Goal: Information Seeking & Learning: Learn about a topic

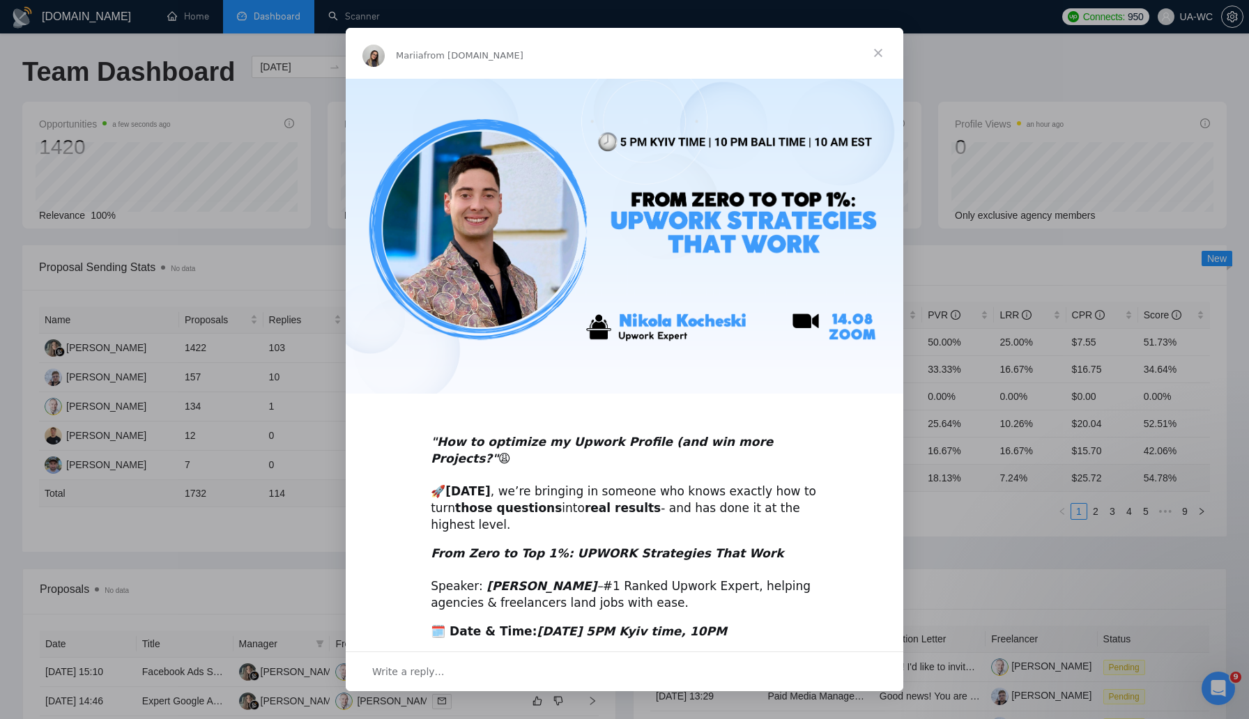
scroll to position [44, 0]
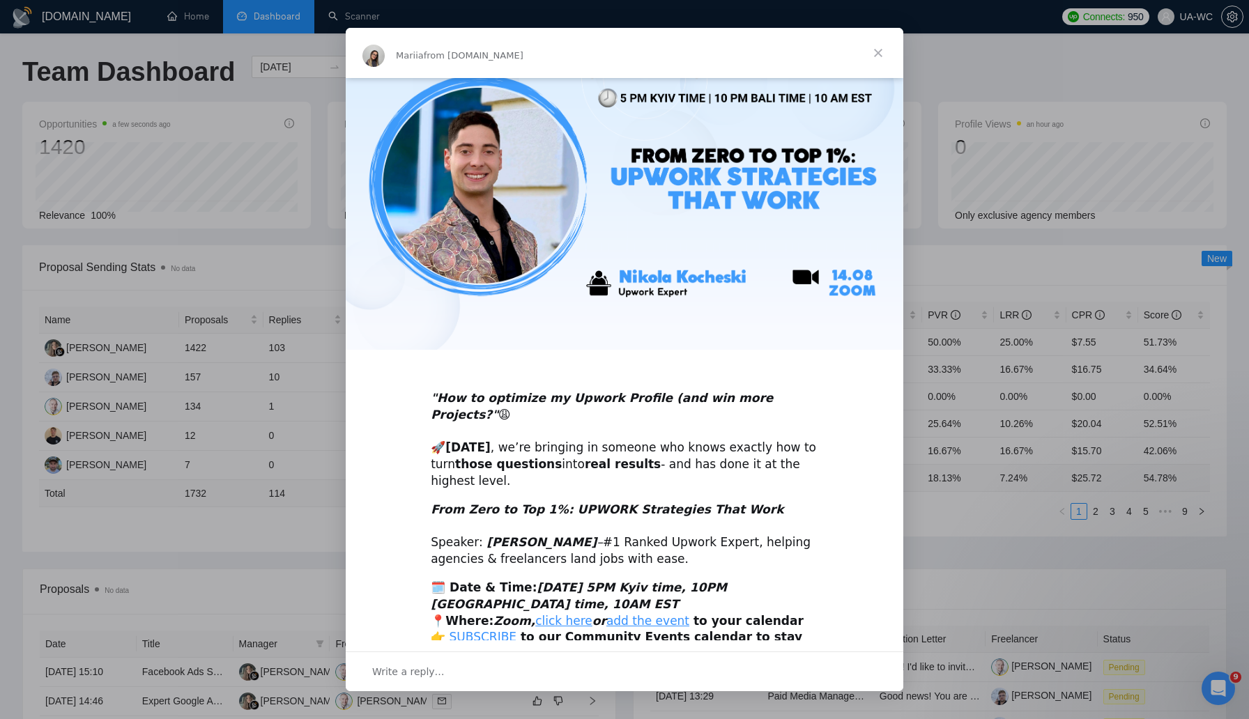
click at [881, 52] on span "Close" at bounding box center [878, 53] width 50 height 50
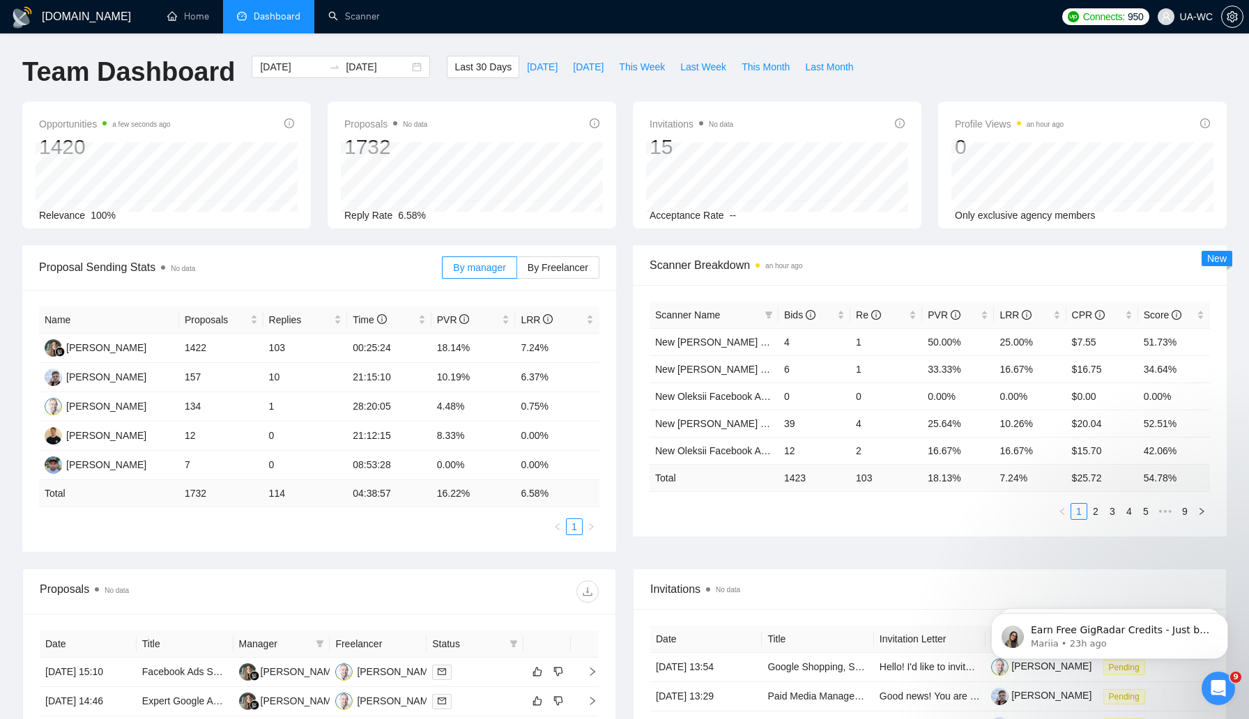
scroll to position [0, 0]
click at [358, 17] on link "Scanner" at bounding box center [354, 16] width 52 height 12
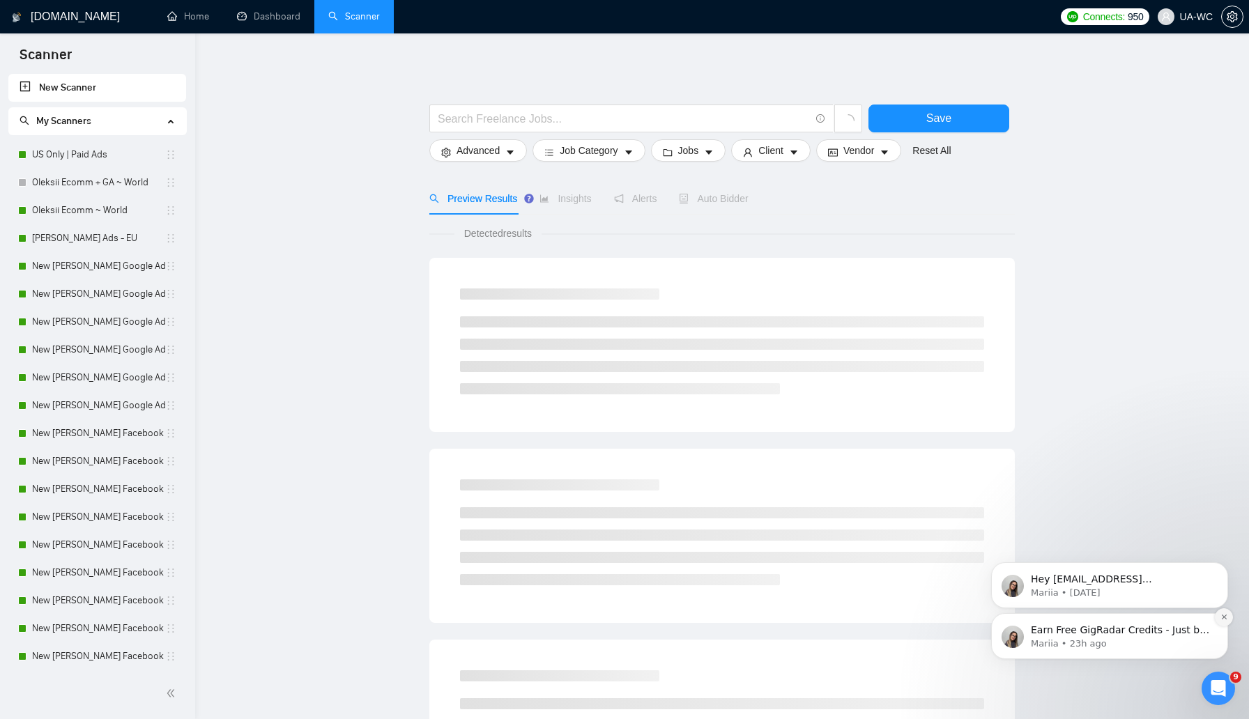
click at [1220, 619] on icon "Dismiss notification" at bounding box center [1224, 617] width 8 height 8
click at [1221, 616] on icon "Dismiss notification" at bounding box center [1224, 617] width 8 height 8
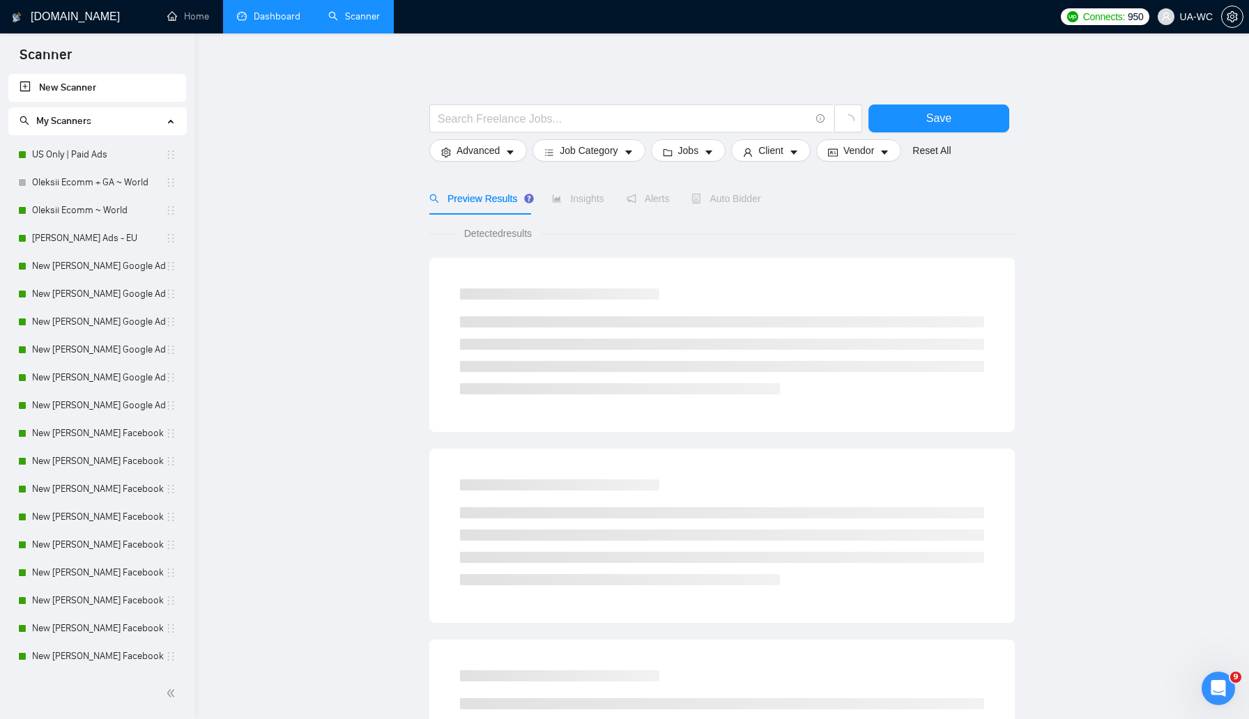
click at [250, 20] on link "Dashboard" at bounding box center [268, 16] width 63 height 12
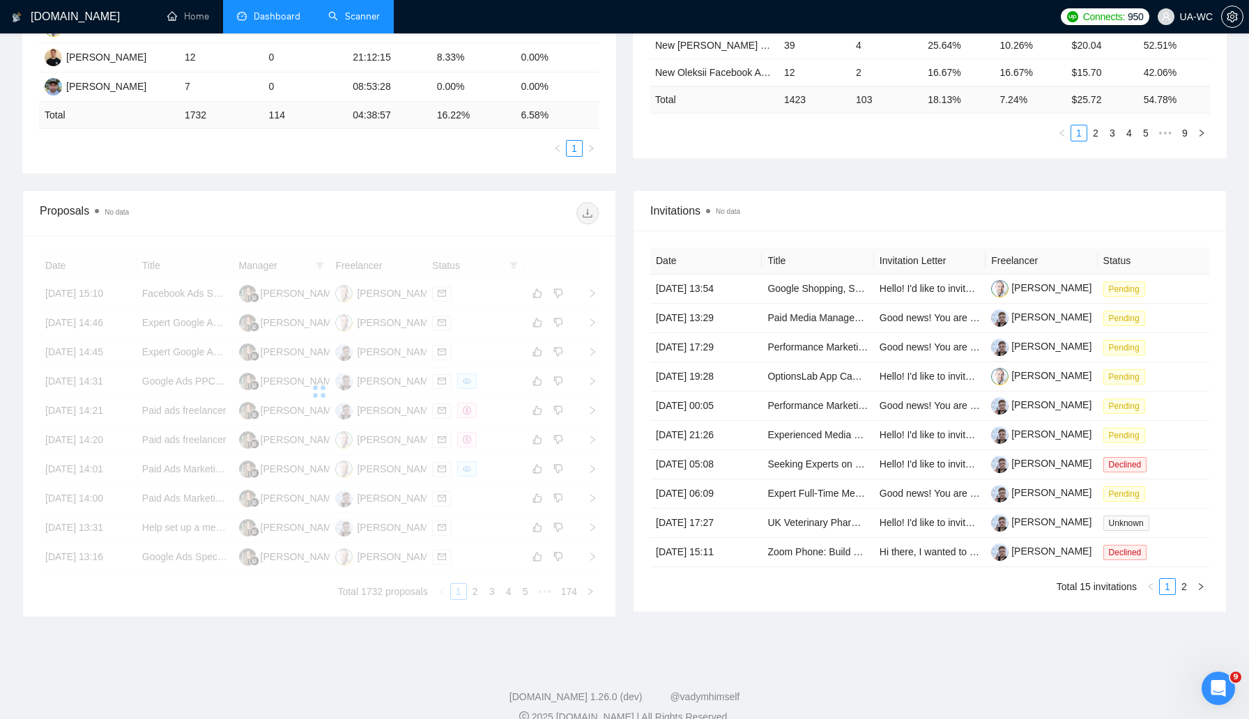
scroll to position [475, 0]
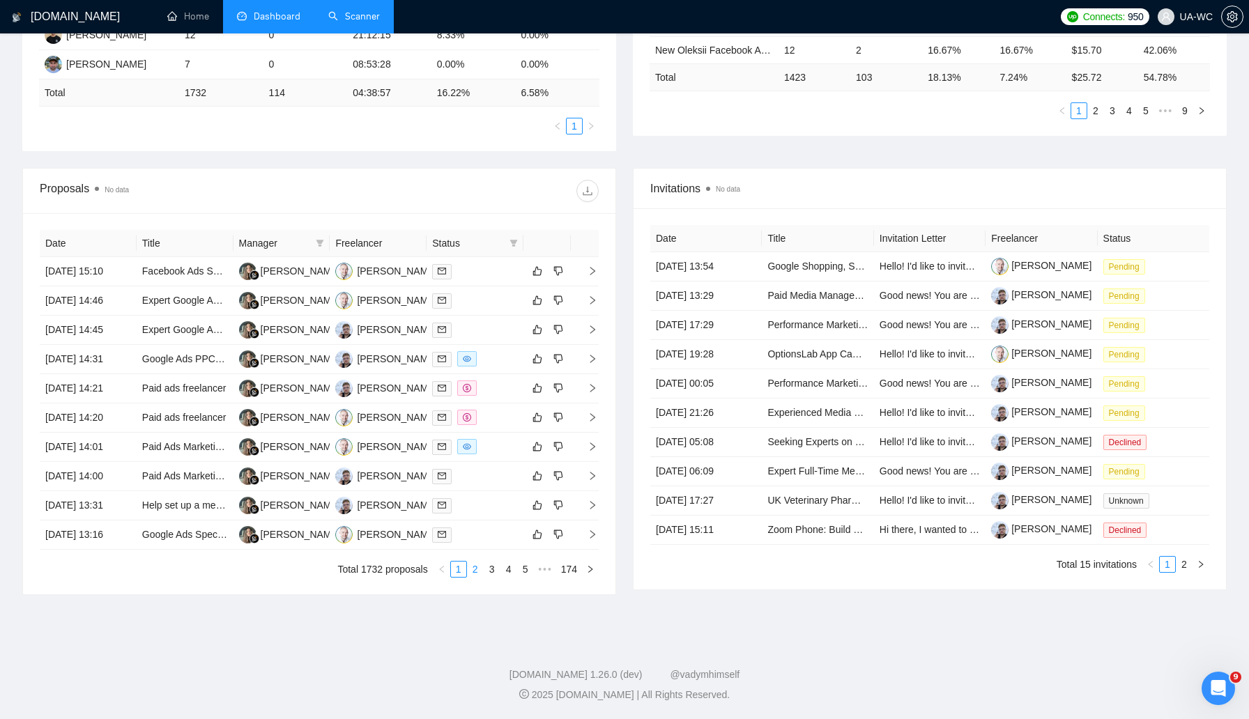
click at [478, 577] on link "2" at bounding box center [475, 569] width 15 height 15
click at [489, 577] on link "3" at bounding box center [491, 569] width 15 height 15
click at [510, 577] on link "4" at bounding box center [508, 569] width 15 height 15
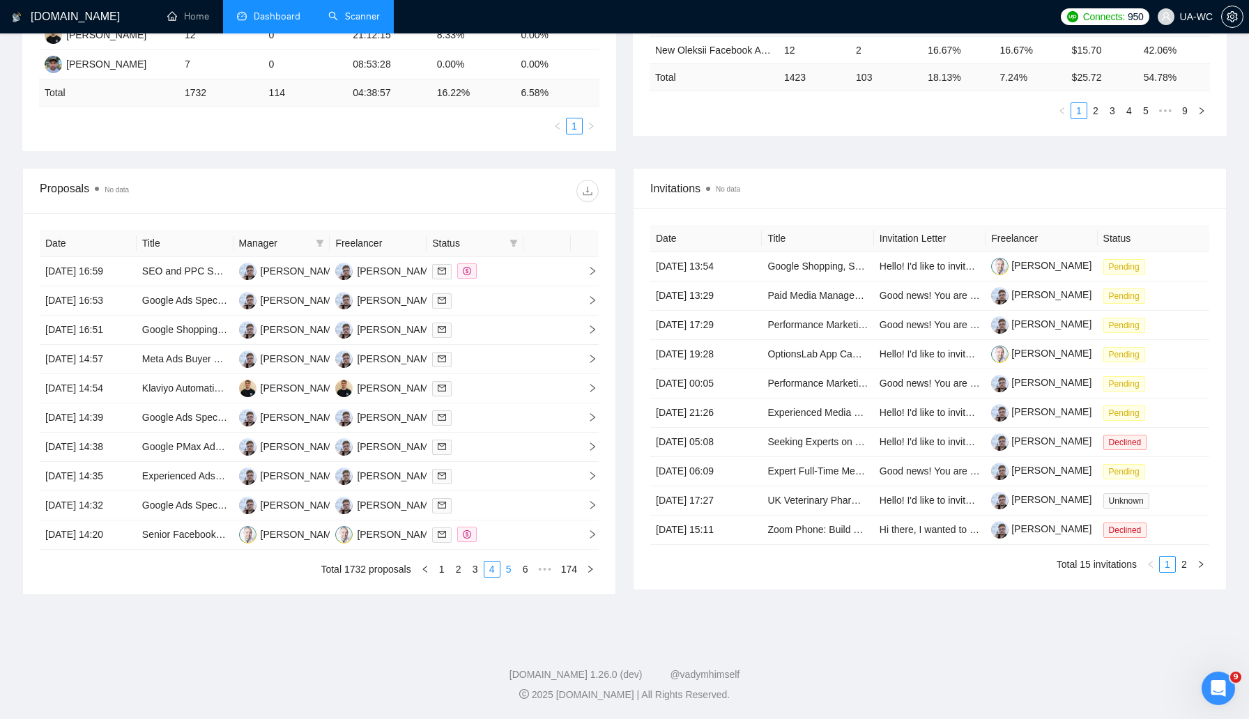
click at [510, 577] on link "5" at bounding box center [508, 569] width 15 height 15
click at [510, 577] on link "6" at bounding box center [508, 569] width 15 height 15
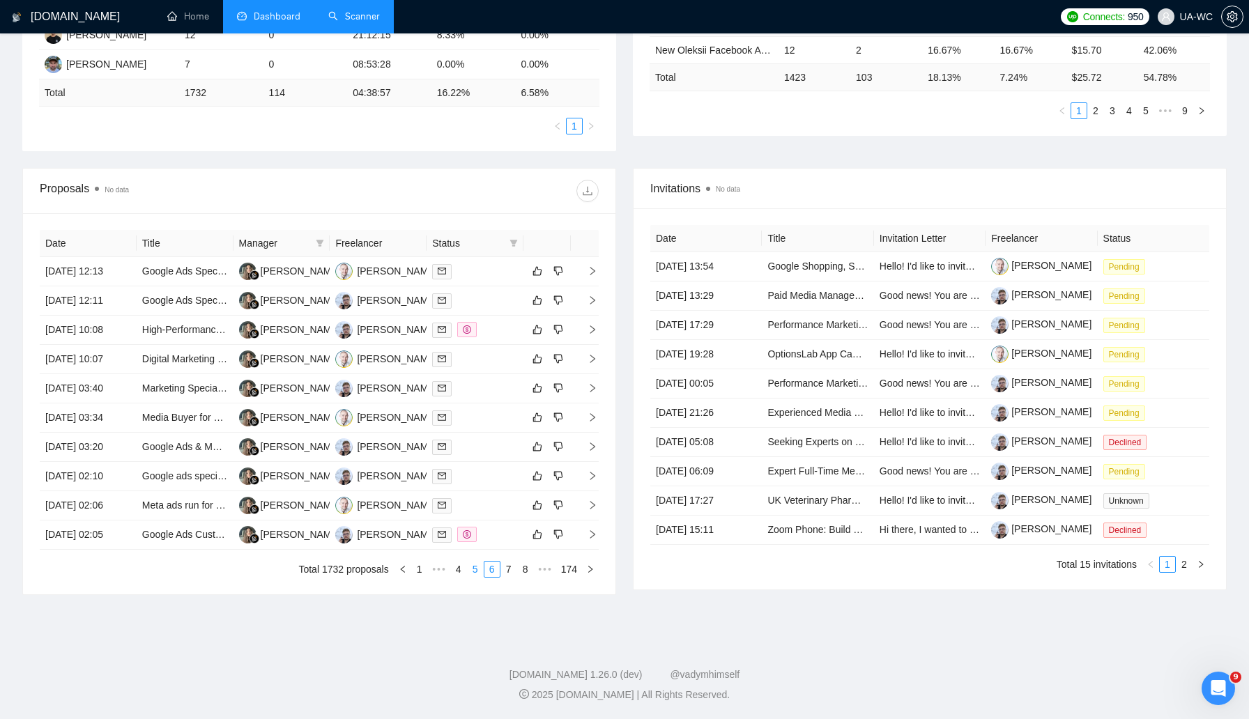
click at [510, 577] on link "7" at bounding box center [508, 569] width 15 height 15
click at [510, 577] on link "8" at bounding box center [508, 569] width 15 height 15
click at [505, 577] on link "9" at bounding box center [504, 569] width 15 height 15
click at [502, 577] on link "10" at bounding box center [503, 569] width 20 height 15
click at [504, 577] on link "11" at bounding box center [503, 569] width 20 height 15
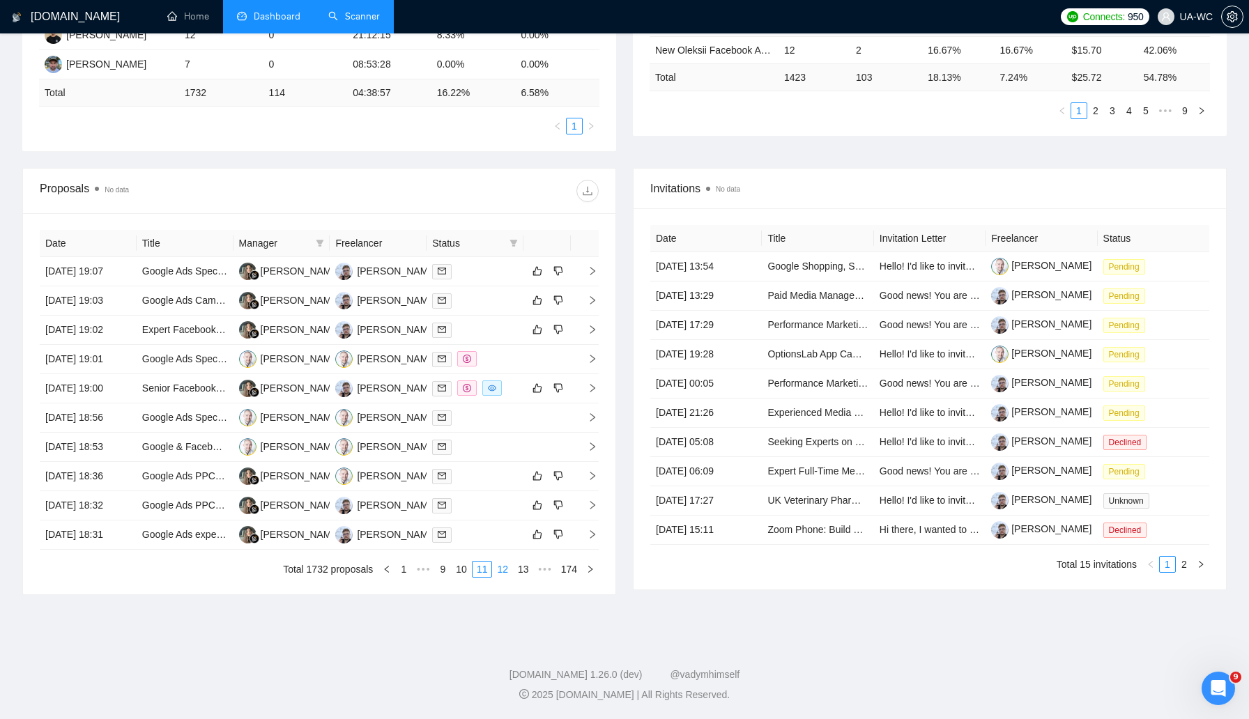
click at [503, 577] on link "12" at bounding box center [503, 569] width 20 height 15
click at [503, 577] on link "13" at bounding box center [503, 569] width 20 height 15
click at [593, 286] on td at bounding box center [585, 300] width 28 height 29
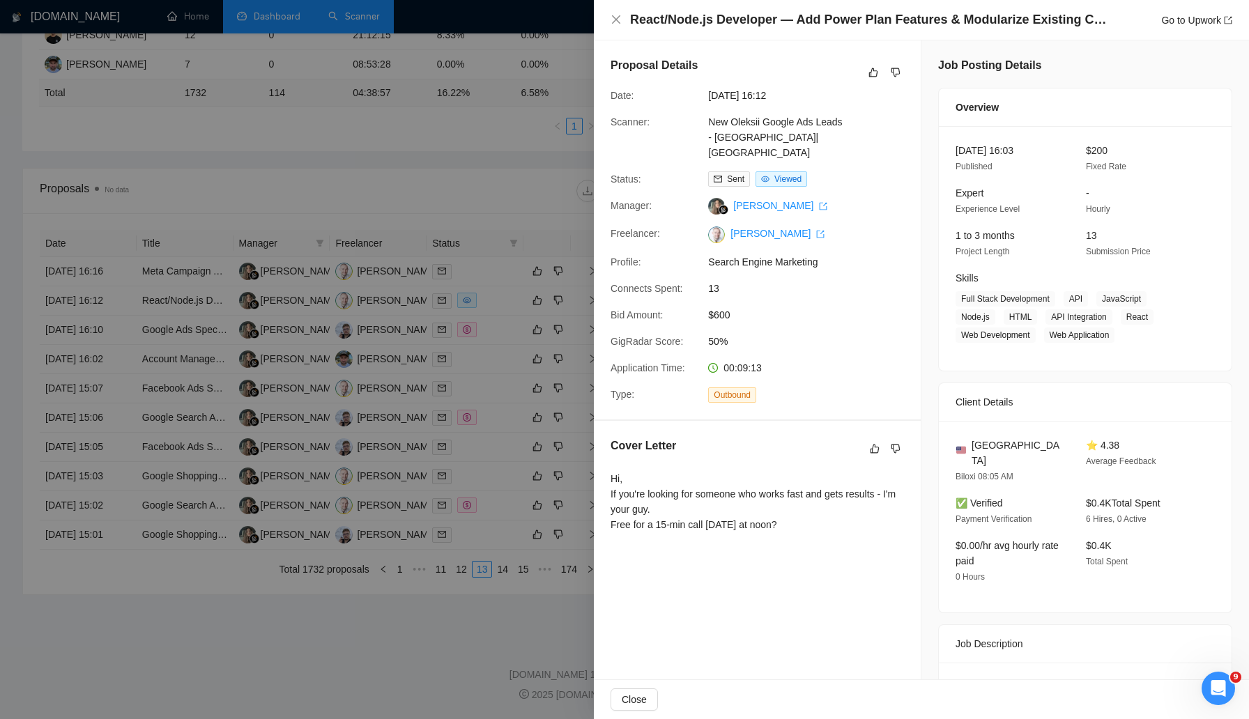
click at [805, 519] on div "Hi, If you're looking for someone who works fast and gets results - I'm your gu…" at bounding box center [757, 504] width 293 height 67
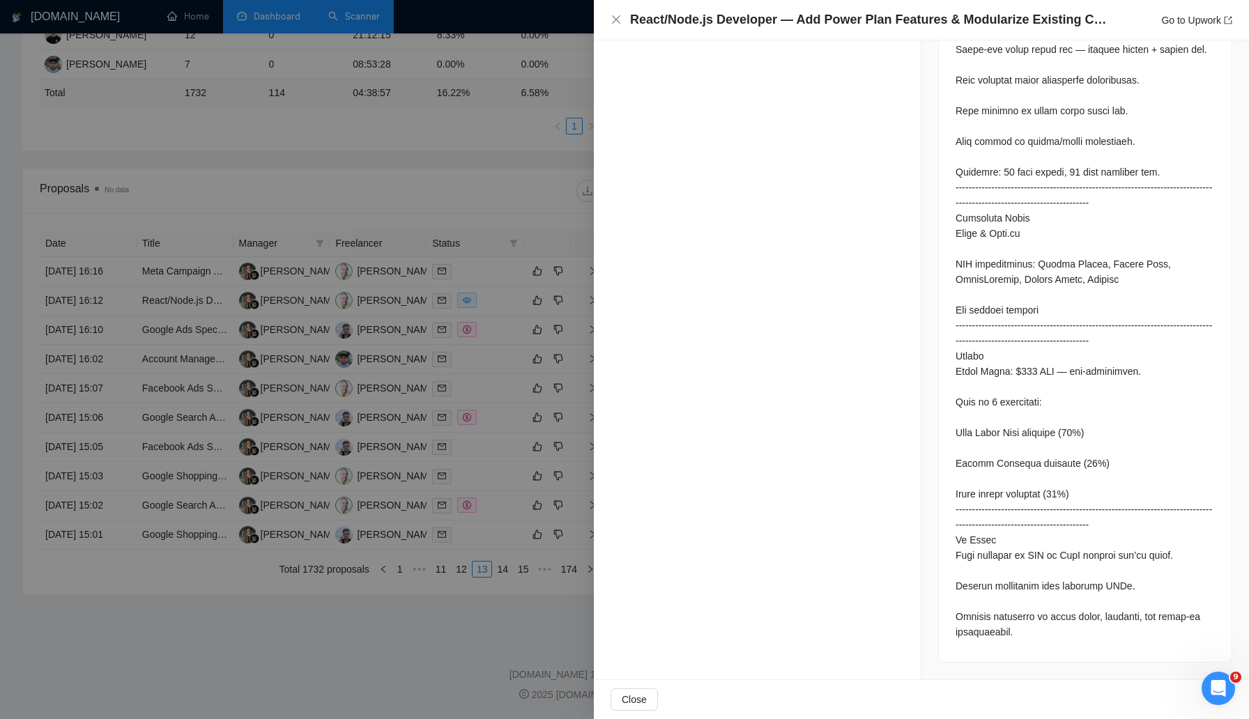
scroll to position [1724, 0]
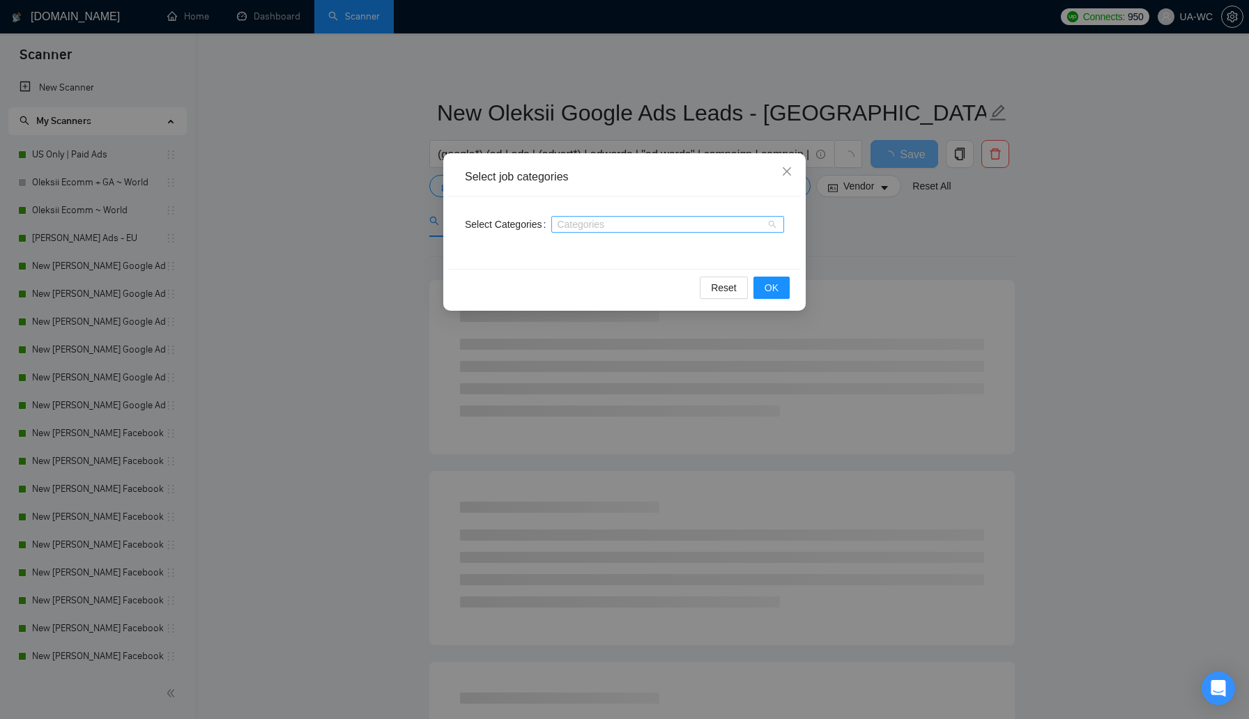
click at [585, 222] on div at bounding box center [661, 224] width 212 height 11
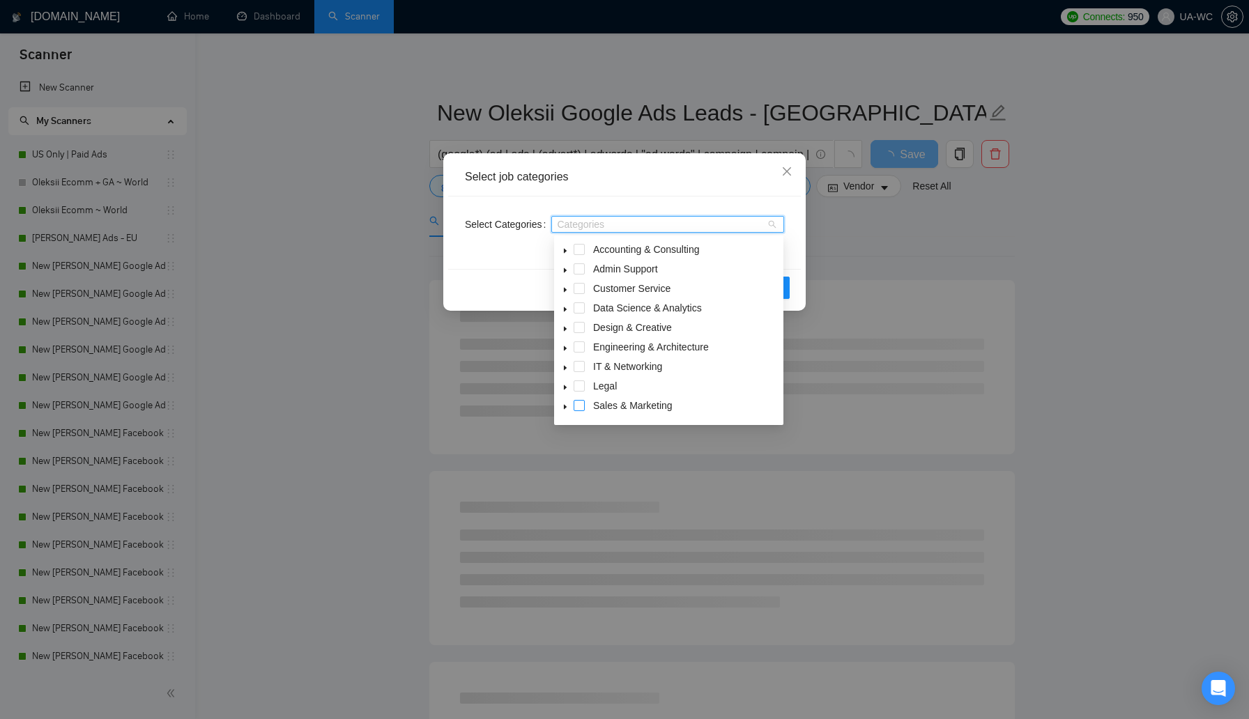
click at [574, 405] on span at bounding box center [579, 405] width 11 height 11
click at [790, 250] on div "Select Categories Sales & Marketing" at bounding box center [624, 233] width 353 height 72
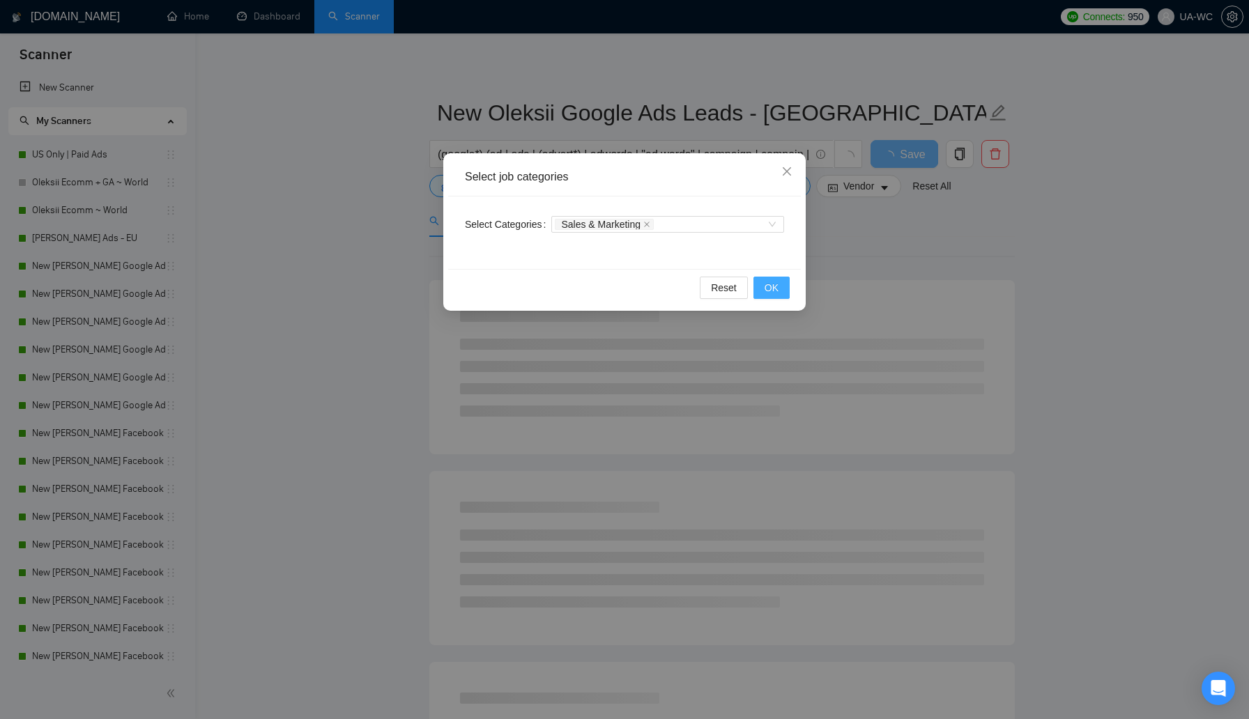
click at [760, 280] on button "OK" at bounding box center [771, 288] width 36 height 22
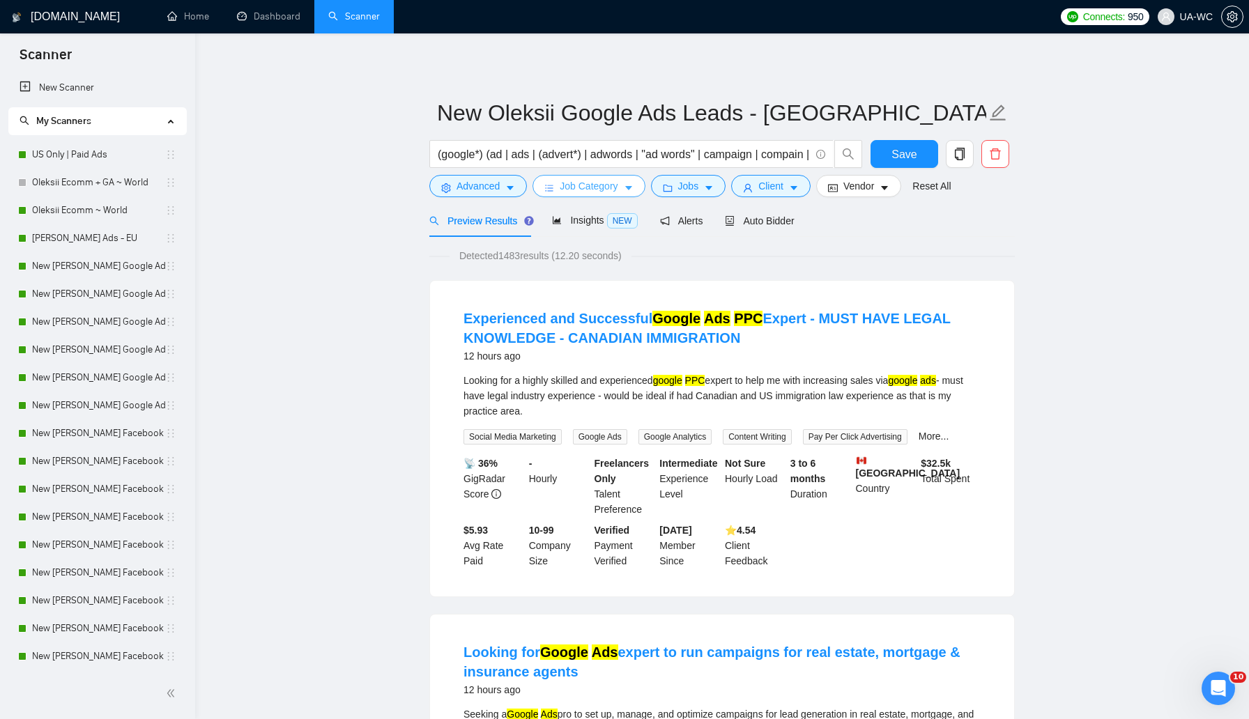
scroll to position [40, 0]
